Goal: Task Accomplishment & Management: Manage account settings

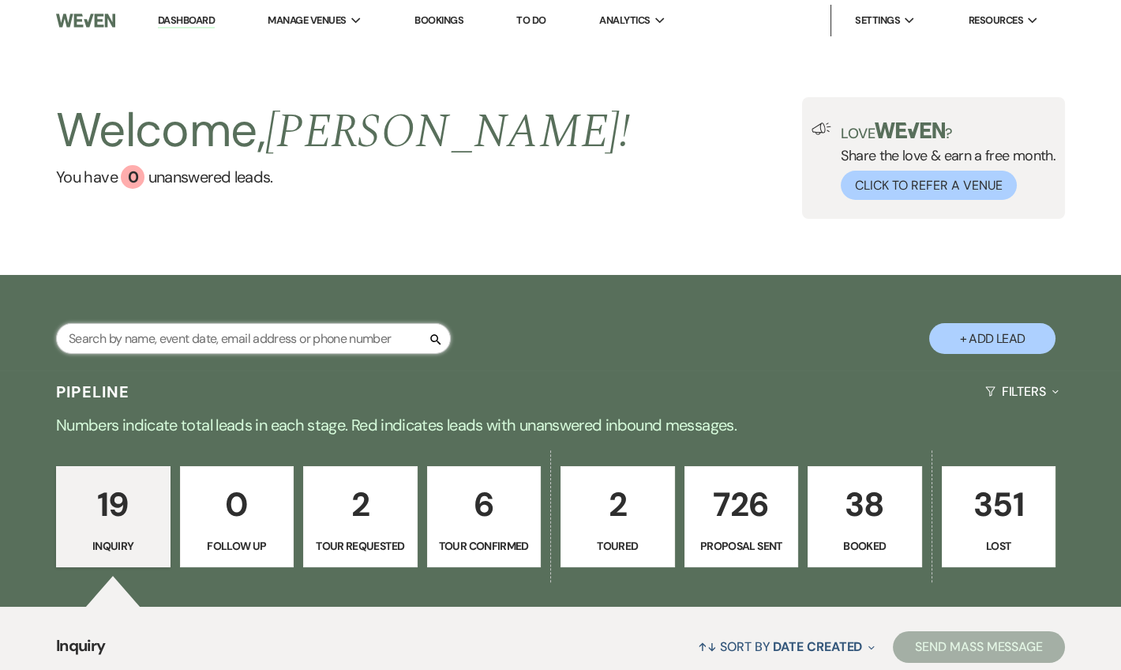
click at [217, 343] on input "text" at bounding box center [253, 338] width 395 height 31
type input "[PERSON_NAME]"
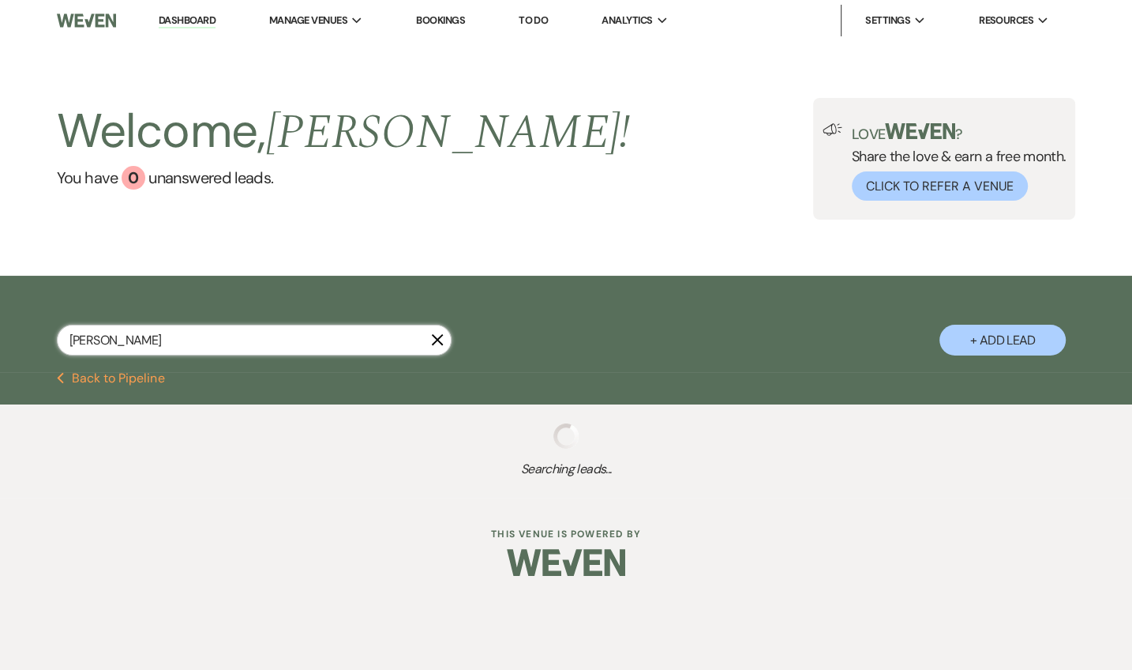
select select "8"
select select "6"
select select "8"
select select "6"
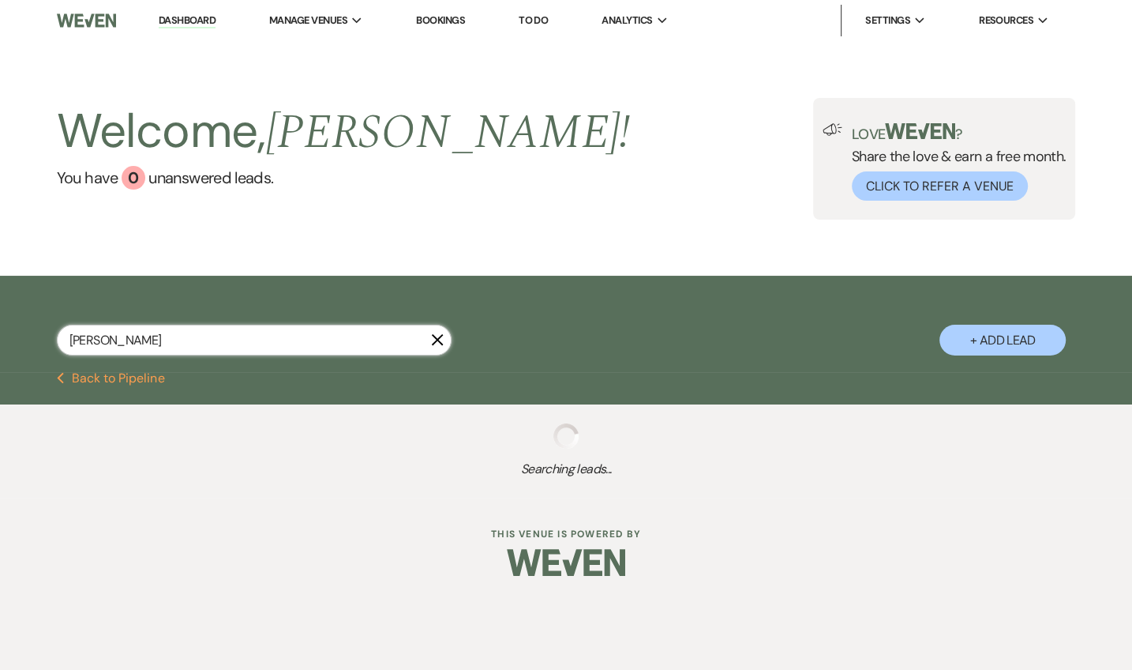
select select "6"
select select "8"
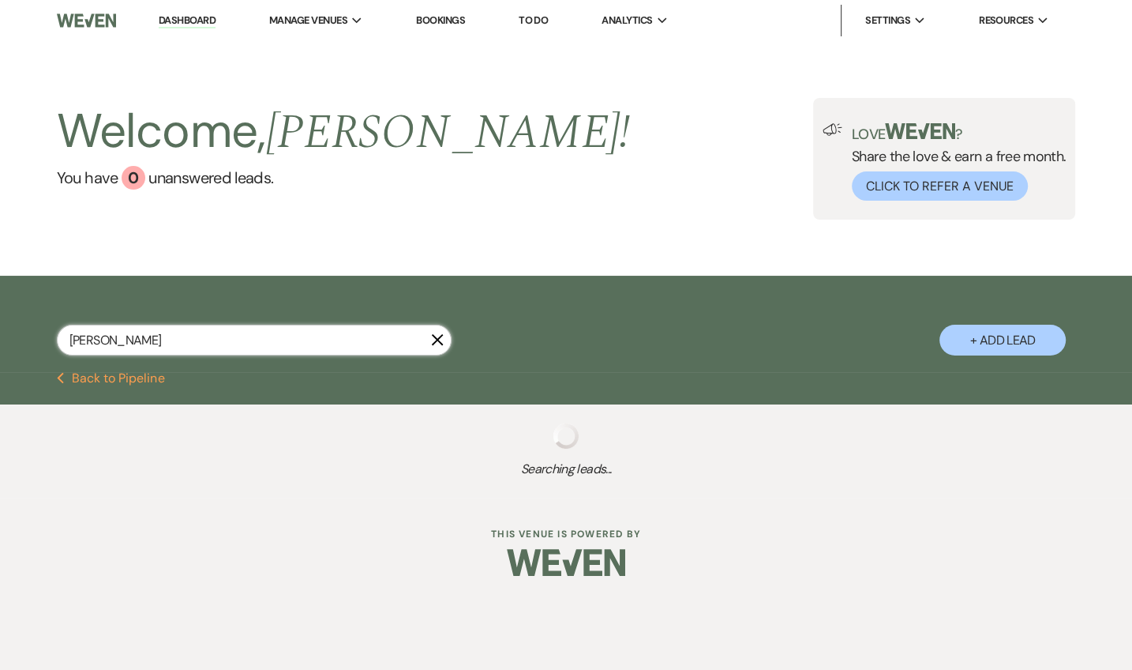
select select "10"
select select "8"
select select "10"
select select "6"
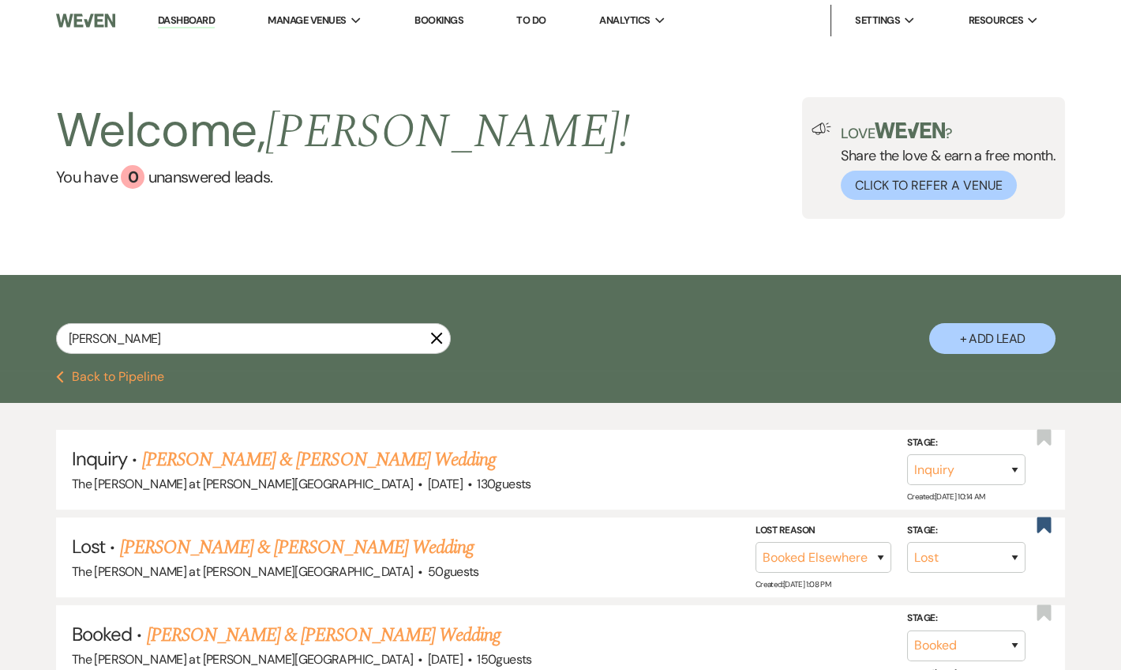
click at [179, 28] on li "Dashboard" at bounding box center [186, 21] width 73 height 32
click at [186, 23] on link "Dashboard" at bounding box center [186, 20] width 57 height 15
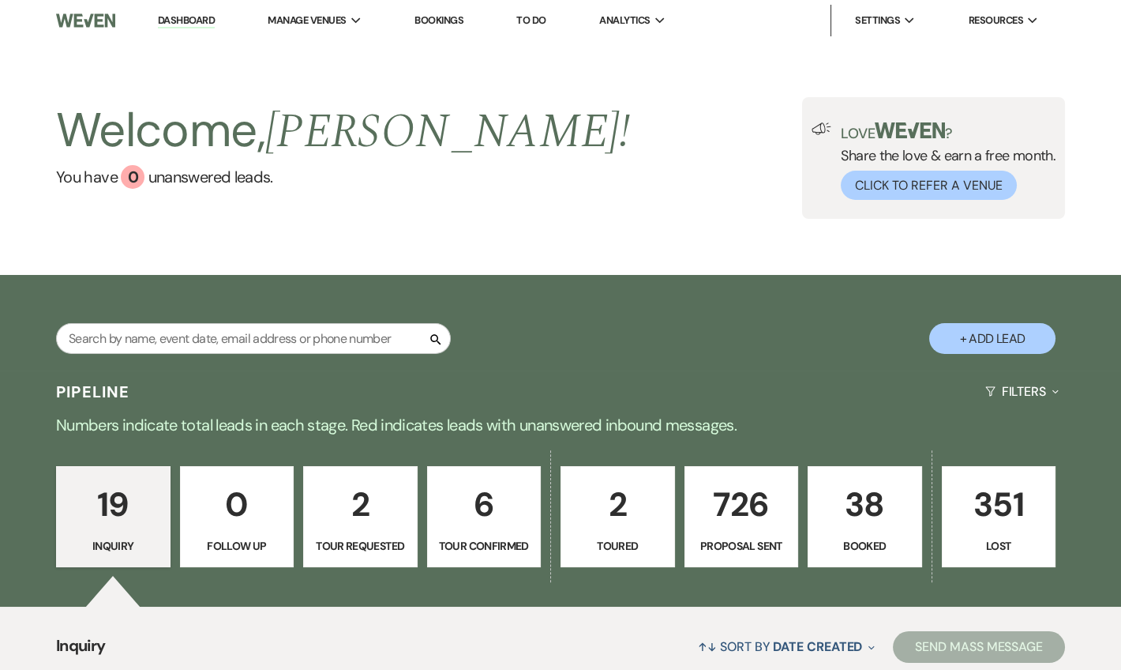
click at [171, 13] on li "Dashboard" at bounding box center [186, 21] width 73 height 32
click at [171, 13] on link "Dashboard" at bounding box center [186, 20] width 57 height 15
